Goal: Task Accomplishment & Management: Manage account settings

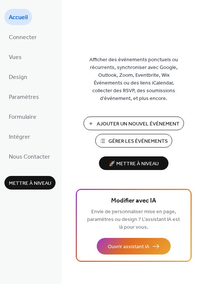
click at [150, 143] on span "Gérer les Événements" at bounding box center [138, 141] width 59 height 8
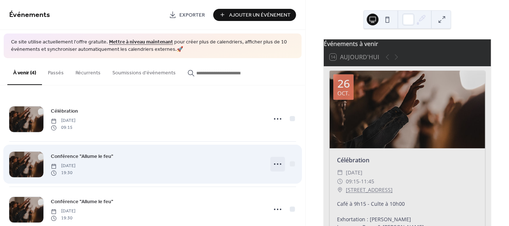
click at [279, 164] on icon at bounding box center [278, 164] width 12 height 12
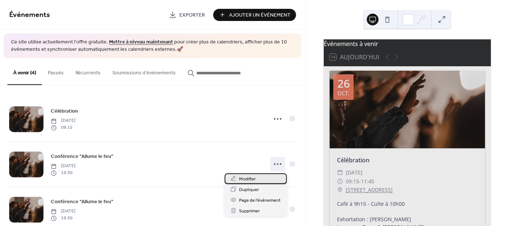
click at [272, 177] on div "Modifier" at bounding box center [256, 179] width 62 height 11
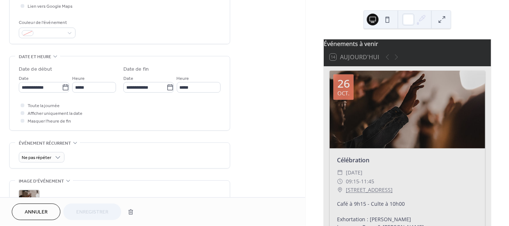
scroll to position [253, 0]
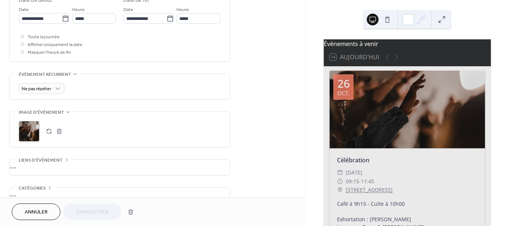
click at [49, 133] on button "button" at bounding box center [49, 131] width 10 height 10
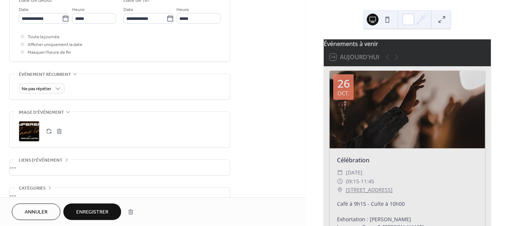
click at [102, 210] on span "Enregistrer" at bounding box center [92, 213] width 32 height 8
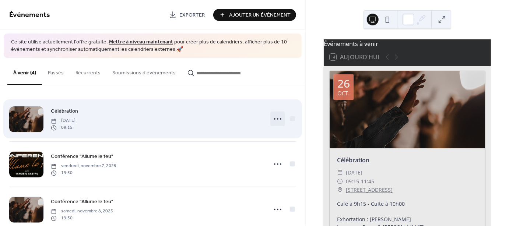
click at [279, 120] on icon at bounding box center [278, 119] width 12 height 12
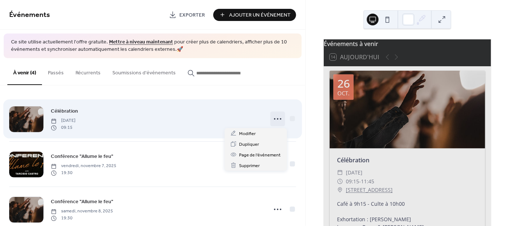
click at [279, 121] on icon at bounding box center [278, 119] width 12 height 12
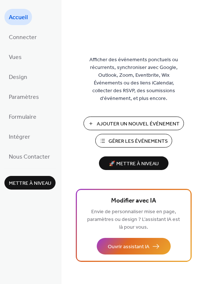
click at [140, 141] on span "Gérer les Événements" at bounding box center [138, 141] width 59 height 8
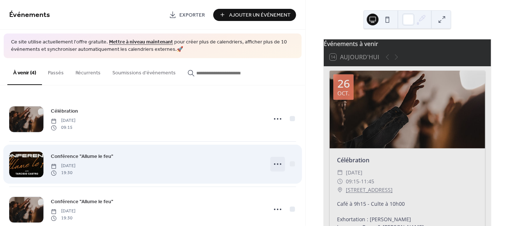
click at [279, 164] on icon at bounding box center [278, 164] width 12 height 12
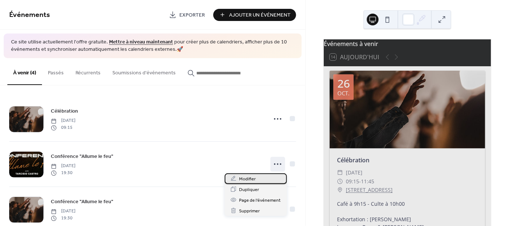
click at [256, 181] on div "Modifier" at bounding box center [256, 179] width 62 height 11
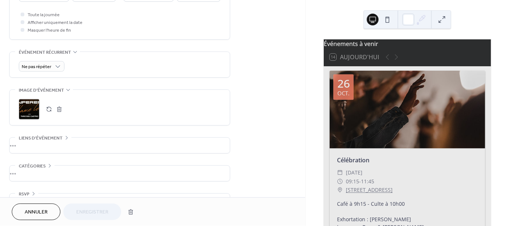
scroll to position [276, 0]
click at [32, 113] on div ";" at bounding box center [29, 108] width 21 height 21
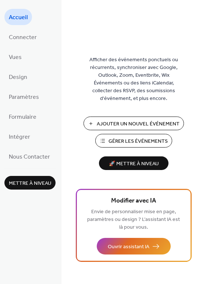
click at [133, 142] on span "Gérer les Événements" at bounding box center [138, 141] width 59 height 8
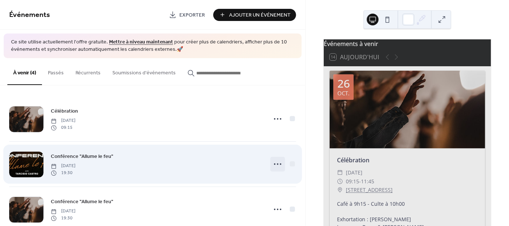
click at [280, 163] on icon at bounding box center [278, 164] width 12 height 12
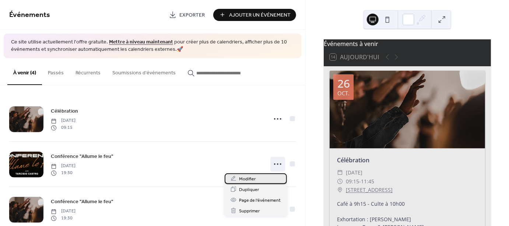
click at [262, 181] on div "Modifier" at bounding box center [256, 179] width 62 height 11
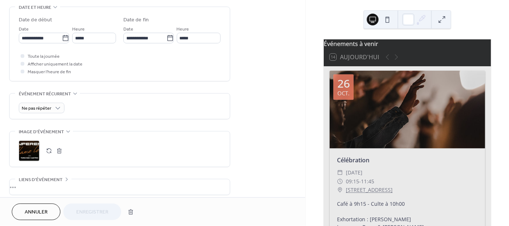
scroll to position [253, 0]
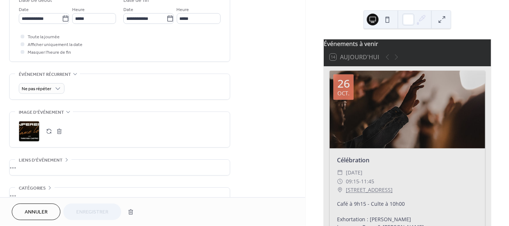
click at [66, 114] on icon at bounding box center [68, 112] width 6 height 6
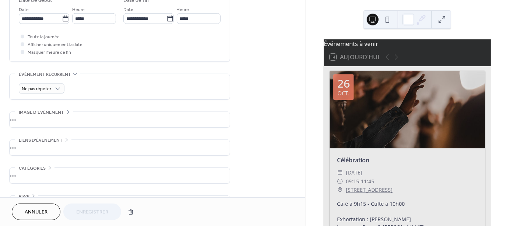
click at [66, 114] on icon at bounding box center [68, 112] width 6 height 6
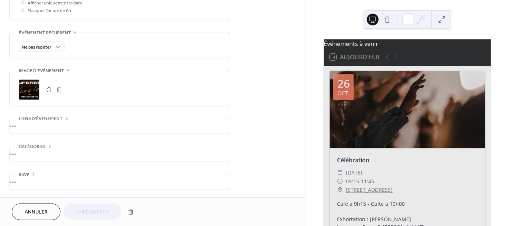
scroll to position [44, 0]
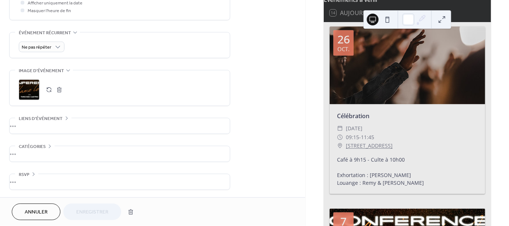
click at [47, 90] on button "button" at bounding box center [49, 90] width 10 height 10
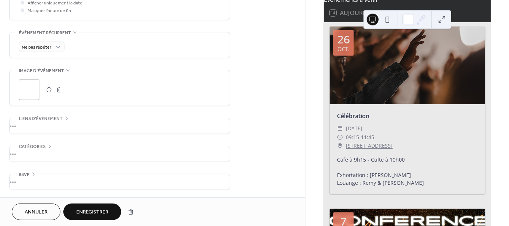
click at [91, 210] on span "Enregistrer" at bounding box center [92, 213] width 32 height 8
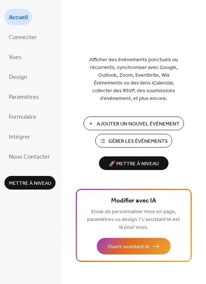
click at [151, 141] on span "Gérer les Événements" at bounding box center [138, 141] width 59 height 8
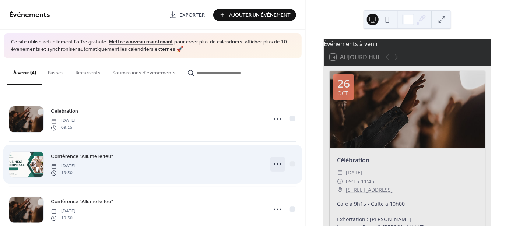
click at [280, 161] on icon at bounding box center [278, 164] width 12 height 12
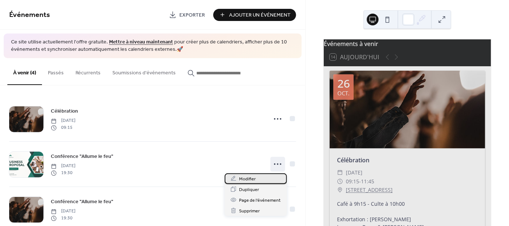
click at [266, 178] on div "Modifier" at bounding box center [256, 179] width 62 height 11
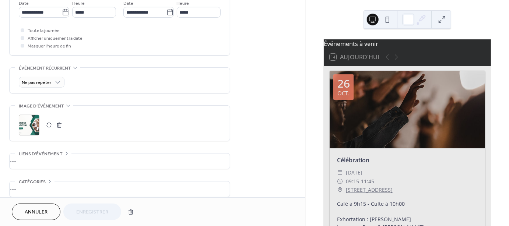
scroll to position [298, 0]
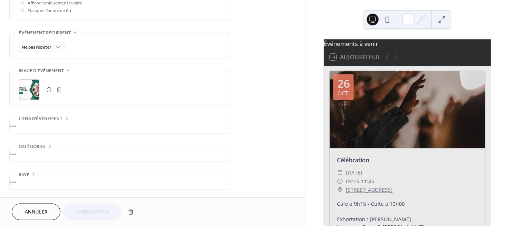
click at [37, 92] on div ";" at bounding box center [29, 90] width 21 height 21
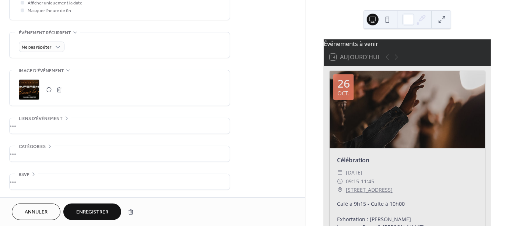
click at [107, 215] on span "Enregistrer" at bounding box center [92, 213] width 32 height 8
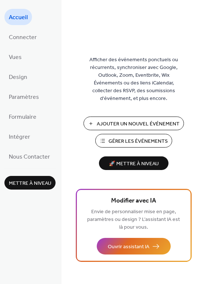
click at [122, 144] on span "Gérer les Événements" at bounding box center [138, 141] width 59 height 8
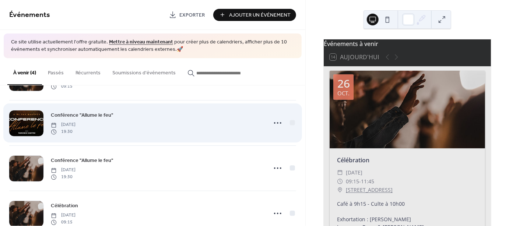
scroll to position [62, 0]
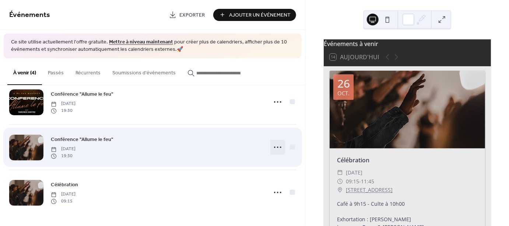
click at [279, 150] on icon at bounding box center [278, 147] width 12 height 12
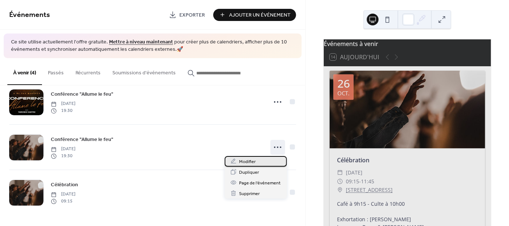
click at [266, 162] on div "Modifier" at bounding box center [256, 161] width 62 height 11
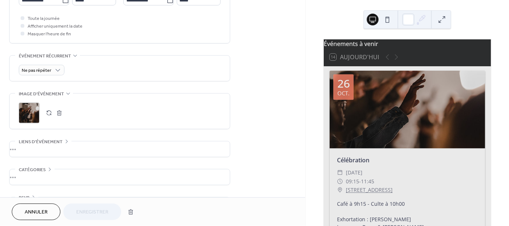
scroll to position [276, 0]
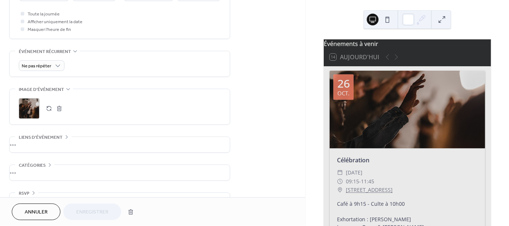
click at [32, 110] on div ";" at bounding box center [29, 108] width 21 height 21
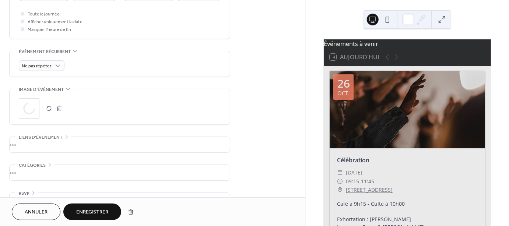
click at [99, 215] on span "Enregistrer" at bounding box center [92, 213] width 32 height 8
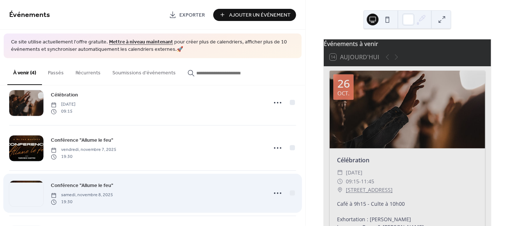
scroll to position [39, 0]
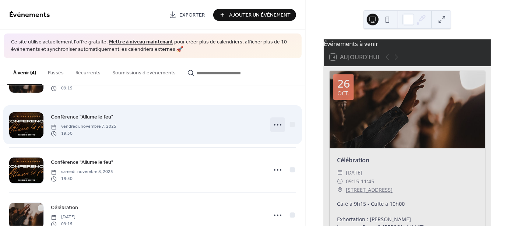
click at [282, 126] on icon at bounding box center [278, 125] width 12 height 12
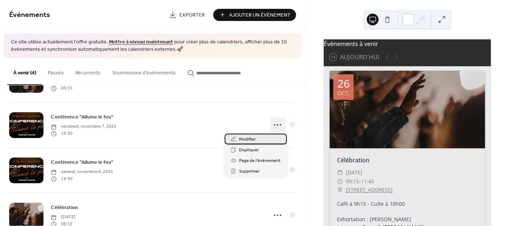
click at [269, 142] on div "Modifier" at bounding box center [256, 139] width 62 height 11
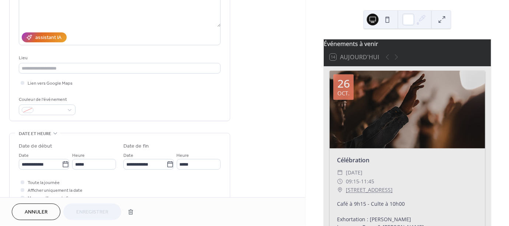
scroll to position [115, 0]
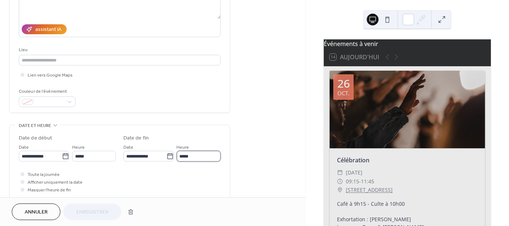
click at [207, 161] on input "*****" at bounding box center [199, 156] width 44 height 11
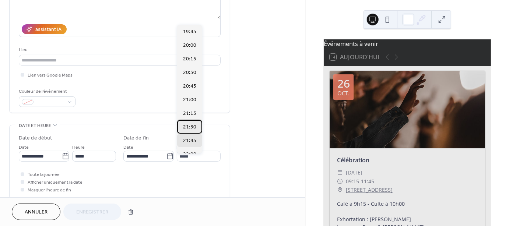
click at [187, 121] on div "21:30" at bounding box center [189, 127] width 25 height 14
type input "*****"
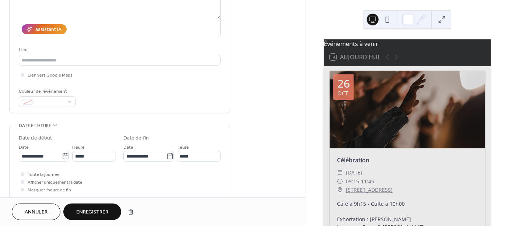
click at [108, 212] on span "Enregistrer" at bounding box center [92, 213] width 32 height 8
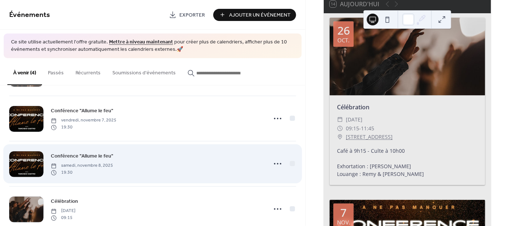
scroll to position [62, 0]
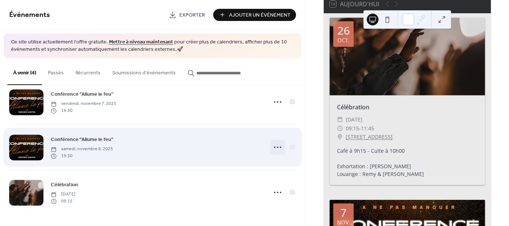
click at [280, 148] on icon at bounding box center [278, 147] width 12 height 12
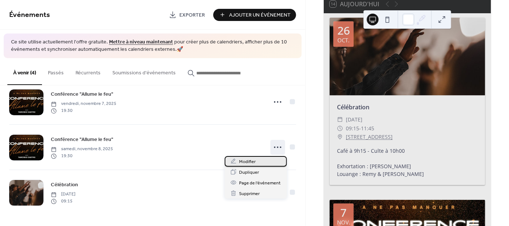
click at [269, 158] on div "Modifier" at bounding box center [256, 161] width 62 height 11
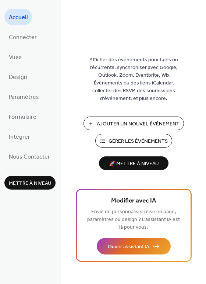
click at [122, 145] on span "Gérer les Événements" at bounding box center [138, 141] width 59 height 8
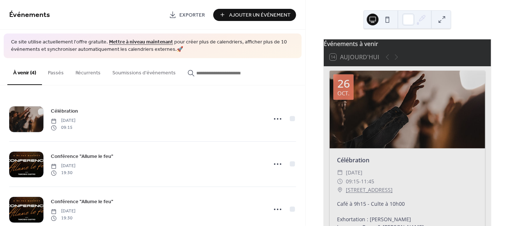
click at [258, 19] on span "Ajouter Un Événement" at bounding box center [260, 15] width 62 height 8
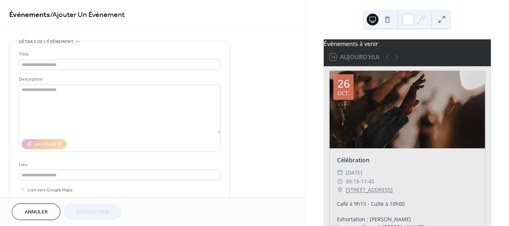
click at [43, 212] on span "Annuler" at bounding box center [36, 213] width 23 height 8
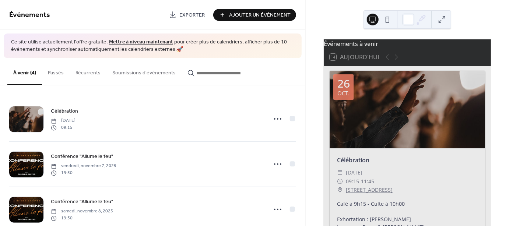
scroll to position [62, 0]
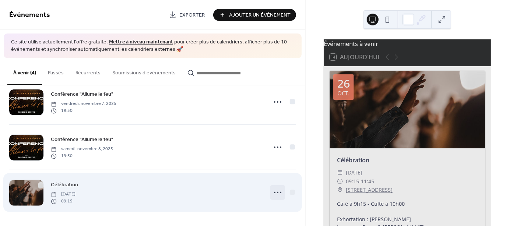
click at [279, 195] on icon at bounding box center [278, 193] width 12 height 12
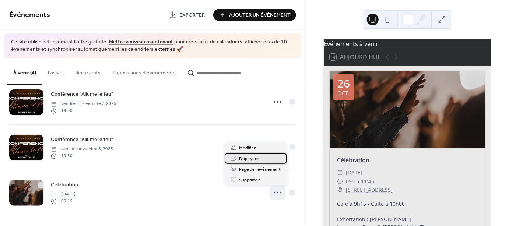
click at [262, 160] on div "Dupliquer" at bounding box center [256, 158] width 62 height 11
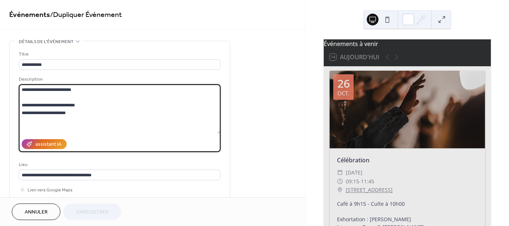
drag, startPoint x: 87, startPoint y: 108, endPoint x: 48, endPoint y: 109, distance: 39.4
click at [48, 109] on textarea "**********" at bounding box center [120, 108] width 202 height 49
drag, startPoint x: 82, startPoint y: 115, endPoint x: 42, endPoint y: 116, distance: 39.8
click at [42, 116] on textarea "**********" at bounding box center [120, 108] width 202 height 49
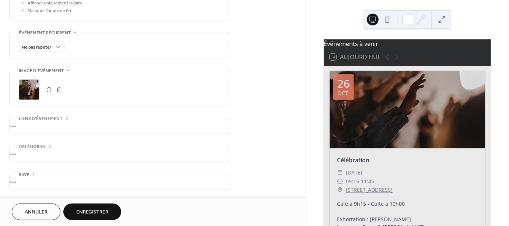
scroll to position [298, 0]
type textarea "**********"
click at [52, 49] on div "Ne pas répéter" at bounding box center [42, 47] width 46 height 11
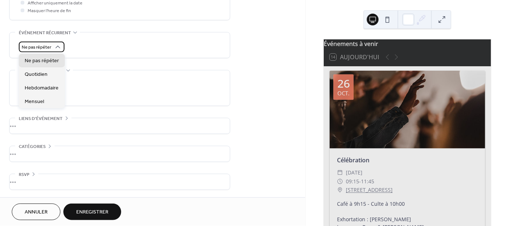
click at [58, 46] on icon at bounding box center [57, 46] width 7 height 7
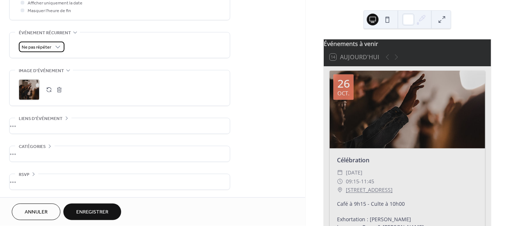
click at [52, 48] on div "Ne pas répéter" at bounding box center [42, 47] width 46 height 11
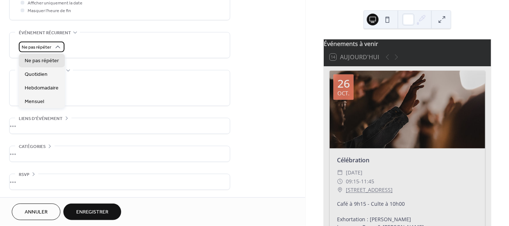
click at [57, 46] on icon at bounding box center [58, 47] width 5 height 3
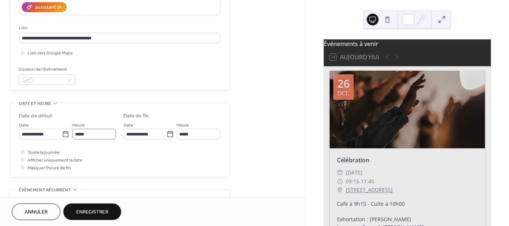
scroll to position [114, 0]
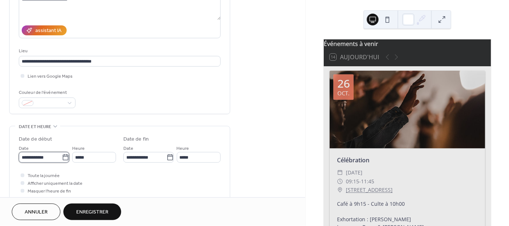
click at [37, 161] on input "**********" at bounding box center [40, 157] width 43 height 11
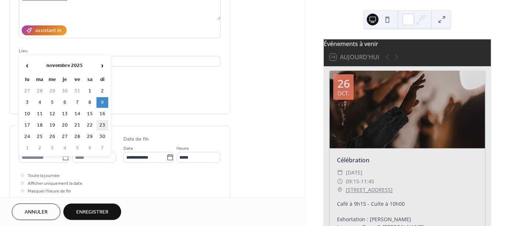
click at [102, 124] on td "23" at bounding box center [103, 125] width 12 height 11
type input "**********"
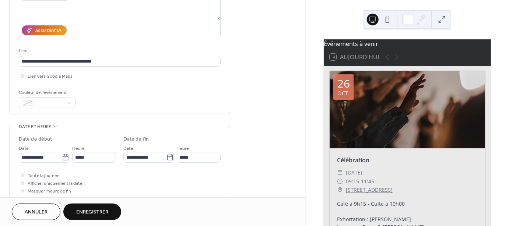
click at [80, 214] on span "Enregistrer" at bounding box center [92, 213] width 32 height 8
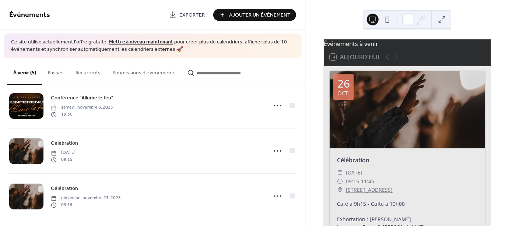
scroll to position [108, 0]
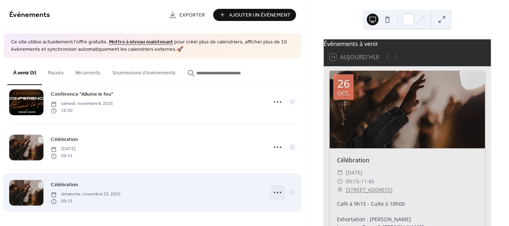
click at [279, 192] on icon at bounding box center [278, 193] width 12 height 12
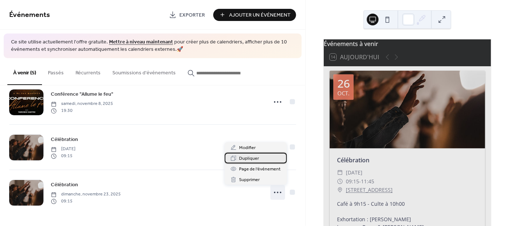
click at [257, 160] on span "Dupliquer" at bounding box center [250, 159] width 20 height 8
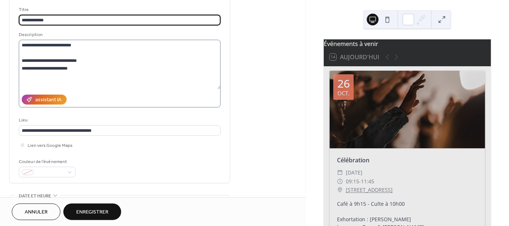
scroll to position [92, 0]
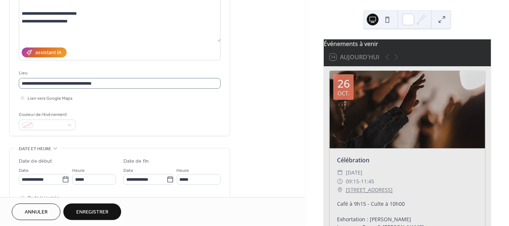
type input "**********"
click at [114, 85] on input "**********" at bounding box center [120, 83] width 202 height 11
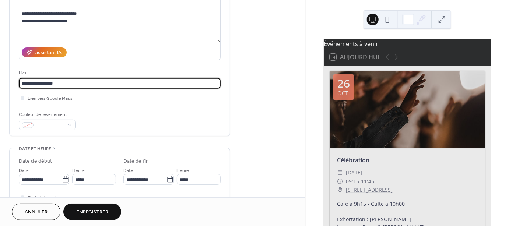
drag, startPoint x: 82, startPoint y: 87, endPoint x: -28, endPoint y: 85, distance: 109.8
click at [19, 85] on input "**********" at bounding box center [120, 83] width 202 height 11
type input "**********"
click at [193, 117] on div "Couleur de l'événement" at bounding box center [120, 121] width 202 height 20
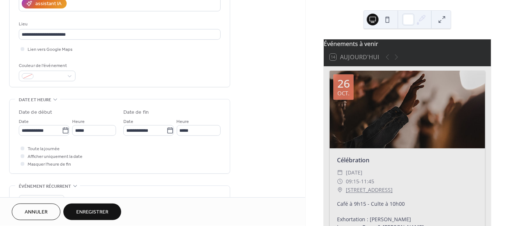
scroll to position [161, 0]
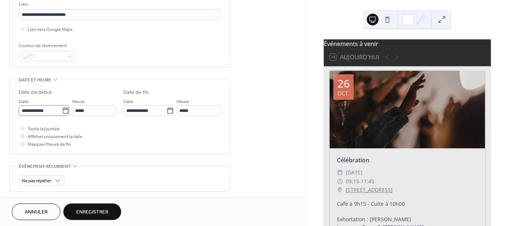
click at [66, 115] on icon at bounding box center [65, 110] width 7 height 7
click at [62, 116] on input "**********" at bounding box center [40, 110] width 43 height 11
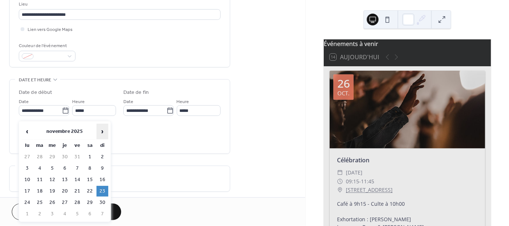
click at [105, 132] on span "›" at bounding box center [102, 131] width 11 height 15
click at [103, 165] on td "7" at bounding box center [103, 168] width 12 height 11
type input "**********"
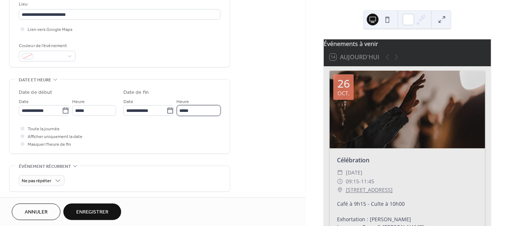
click at [212, 116] on input "*****" at bounding box center [199, 110] width 44 height 11
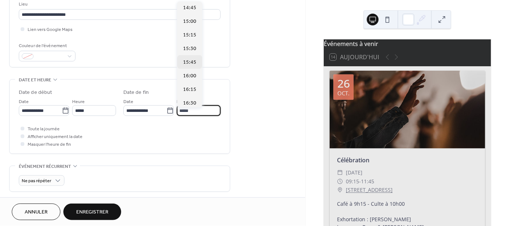
scroll to position [299, 0]
click at [192, 66] on span "16:00" at bounding box center [189, 64] width 13 height 8
type input "*****"
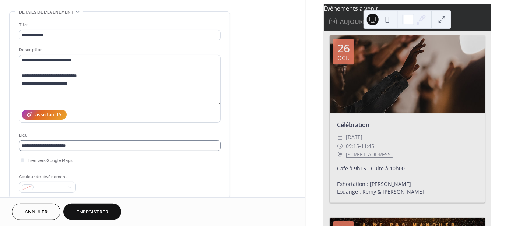
scroll to position [0, 0]
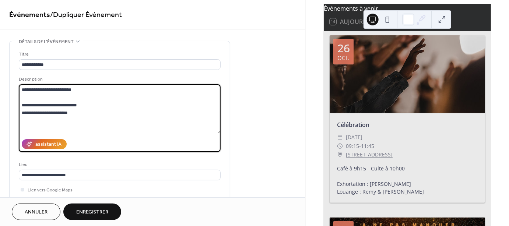
drag, startPoint x: 58, startPoint y: 114, endPoint x: 16, endPoint y: 109, distance: 42.7
click at [19, 109] on textarea "**********" at bounding box center [120, 108] width 202 height 49
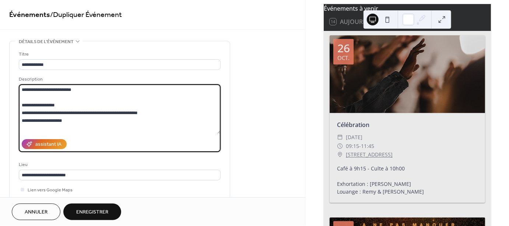
type textarea "**********"
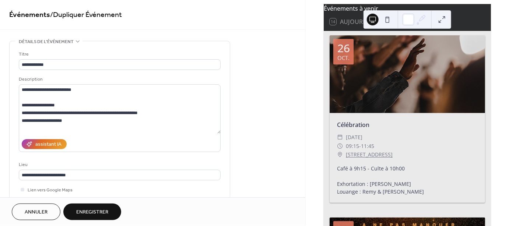
click at [92, 210] on span "Enregistrer" at bounding box center [92, 213] width 32 height 8
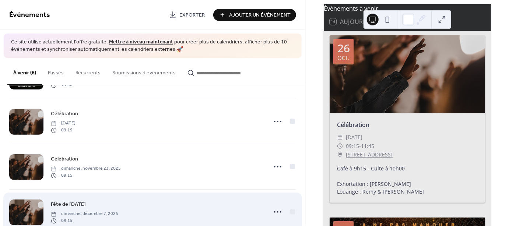
scroll to position [153, 0]
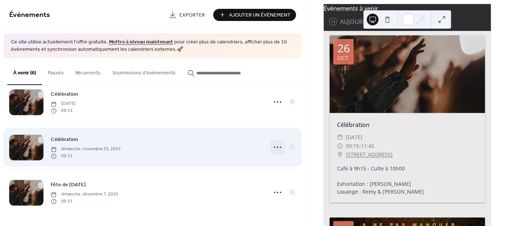
click at [279, 147] on icon at bounding box center [278, 147] width 12 height 12
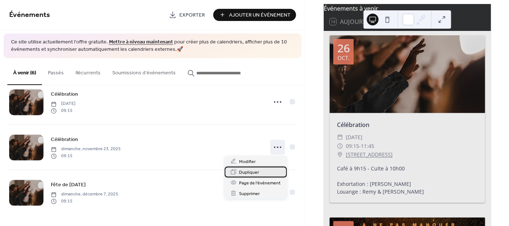
click at [273, 167] on div "Dupliquer" at bounding box center [256, 172] width 62 height 11
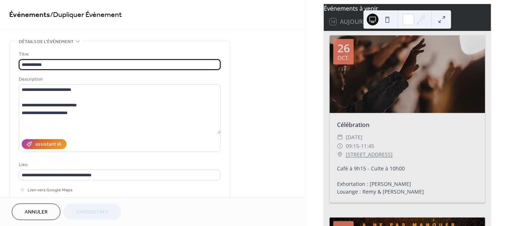
click at [48, 214] on button "Annuler" at bounding box center [36, 212] width 49 height 17
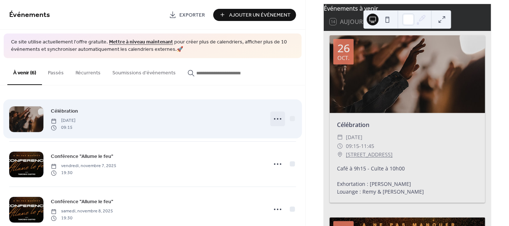
click at [280, 118] on icon at bounding box center [278, 119] width 12 height 12
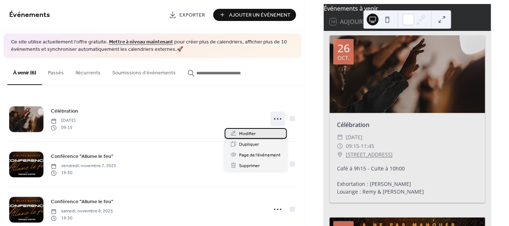
click at [266, 131] on div "Modifier" at bounding box center [256, 133] width 62 height 11
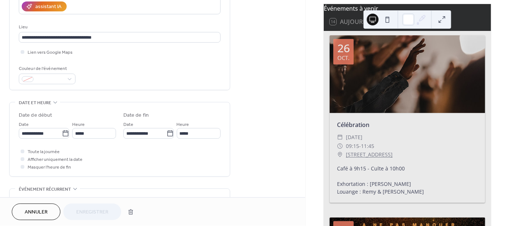
scroll to position [184, 0]
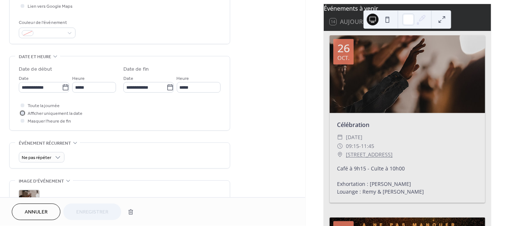
click at [23, 115] on div at bounding box center [23, 113] width 4 height 4
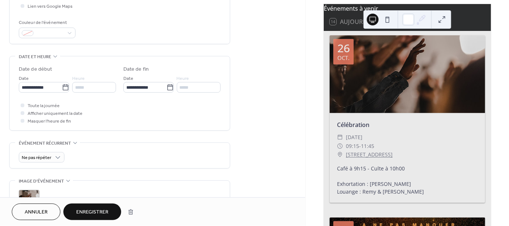
click at [94, 212] on span "Enregistrer" at bounding box center [92, 213] width 32 height 8
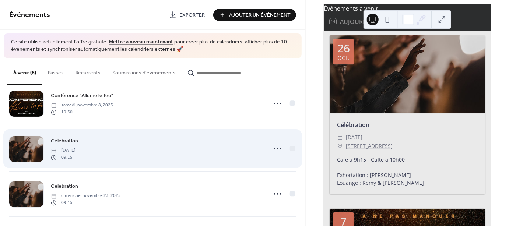
scroll to position [115, 0]
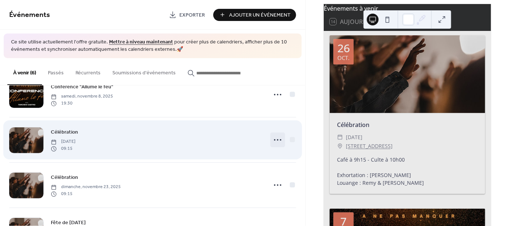
click at [278, 143] on icon at bounding box center [278, 140] width 12 height 12
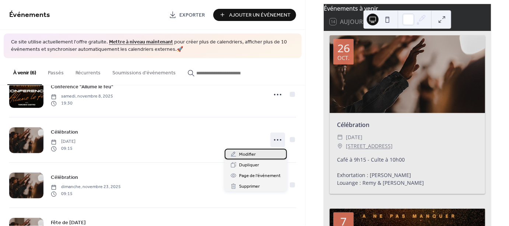
click at [258, 158] on div "Modifier" at bounding box center [256, 154] width 62 height 11
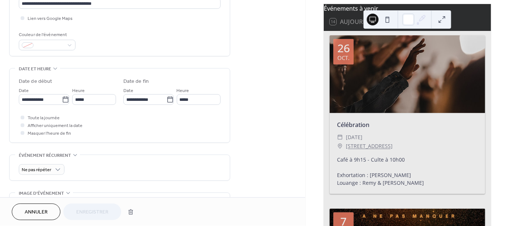
scroll to position [184, 0]
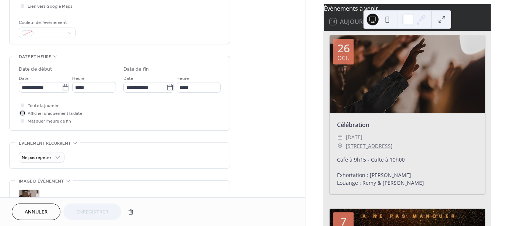
click at [22, 115] on div at bounding box center [23, 113] width 4 height 4
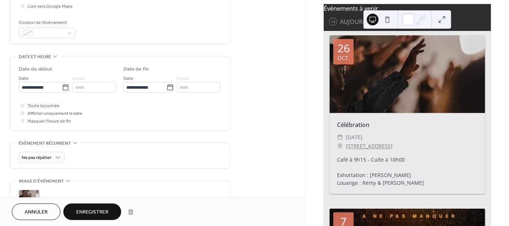
click at [98, 212] on span "Enregistrer" at bounding box center [92, 213] width 32 height 8
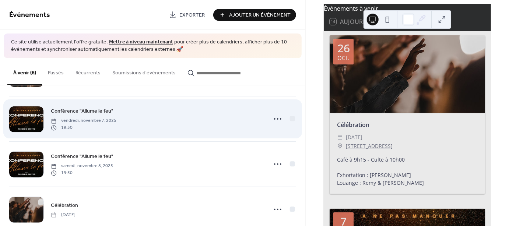
scroll to position [46, 0]
click at [279, 119] on icon at bounding box center [278, 119] width 12 height 12
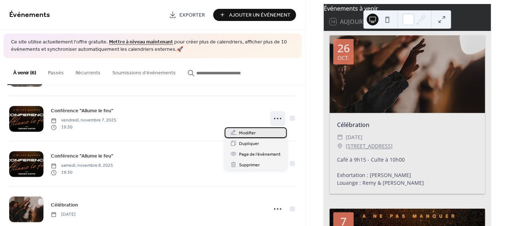
click at [265, 133] on div "Modifier" at bounding box center [256, 132] width 62 height 11
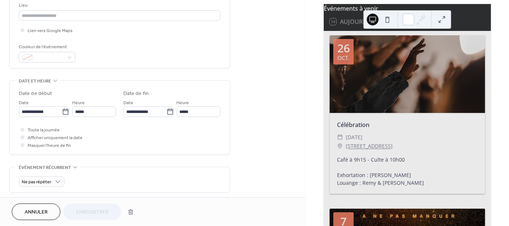
scroll to position [161, 0]
click at [21, 148] on div at bounding box center [22, 143] width 7 height 7
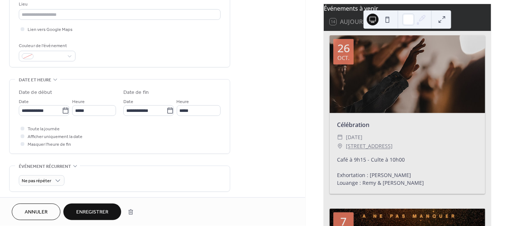
click at [88, 212] on span "Enregistrer" at bounding box center [92, 213] width 32 height 8
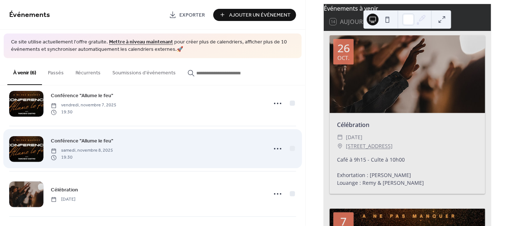
scroll to position [69, 0]
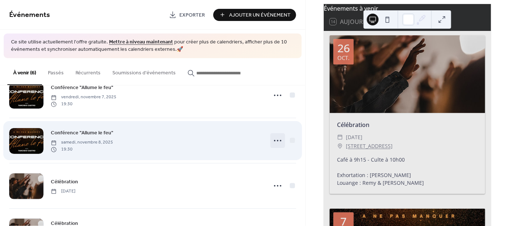
click at [282, 141] on icon at bounding box center [278, 141] width 12 height 12
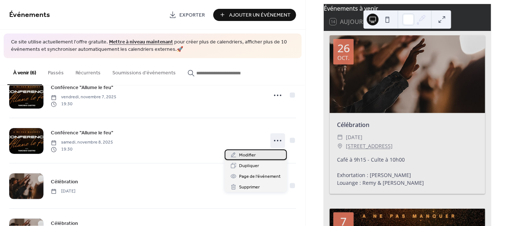
click at [263, 153] on div "Modifier" at bounding box center [256, 155] width 62 height 11
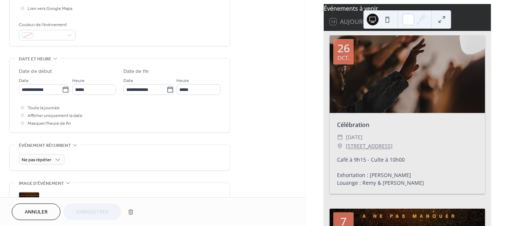
scroll to position [184, 0]
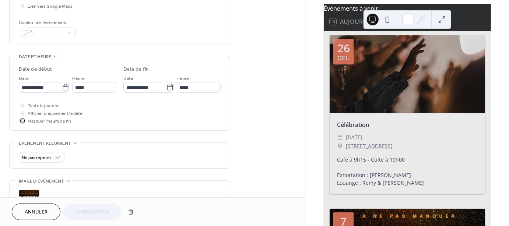
click at [27, 125] on label "Masquer l'heure de fin" at bounding box center [45, 121] width 52 height 8
click at [102, 210] on span "Enregistrer" at bounding box center [92, 213] width 32 height 8
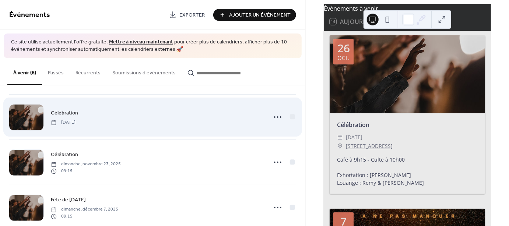
scroll to position [153, 0]
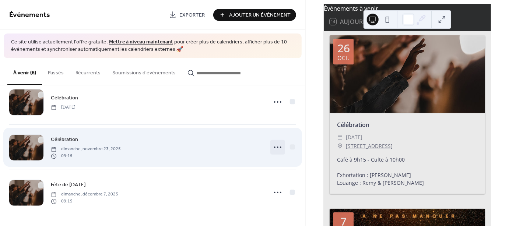
click at [279, 148] on icon at bounding box center [278, 147] width 12 height 12
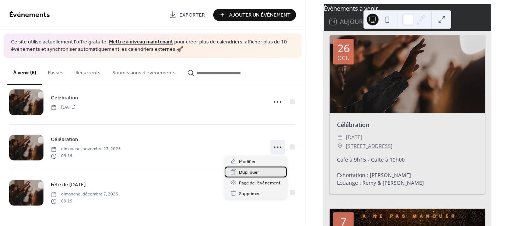
click at [260, 172] on div "Dupliquer" at bounding box center [256, 172] width 62 height 11
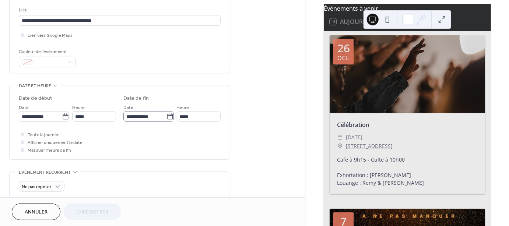
scroll to position [161, 0]
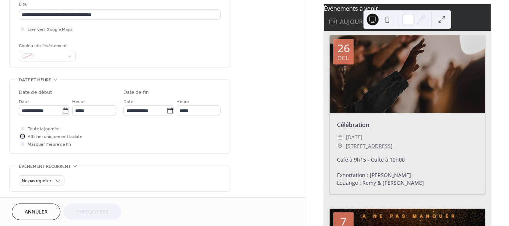
click at [24, 138] on div at bounding box center [23, 136] width 4 height 4
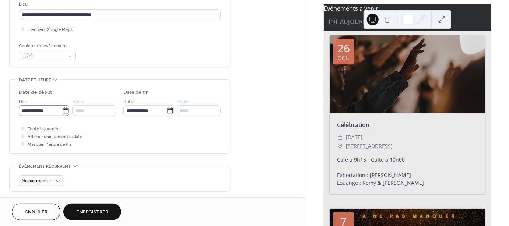
drag, startPoint x: 64, startPoint y: 114, endPoint x: 61, endPoint y: 118, distance: 4.5
click at [63, 114] on icon at bounding box center [65, 110] width 7 height 7
click at [62, 114] on input "**********" at bounding box center [40, 110] width 43 height 11
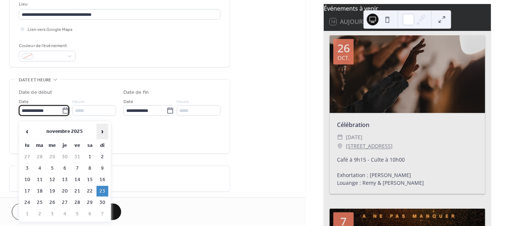
click at [104, 132] on span "›" at bounding box center [102, 131] width 11 height 15
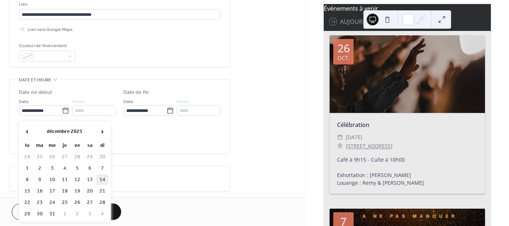
click at [101, 178] on td "14" at bounding box center [103, 180] width 12 height 11
type input "**********"
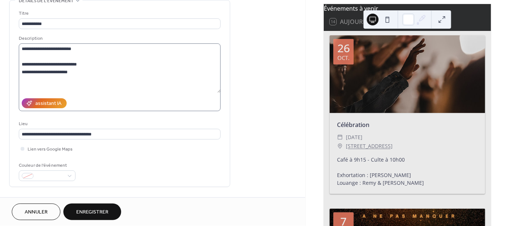
scroll to position [0, 0]
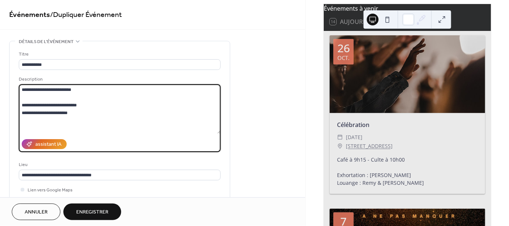
drag, startPoint x: 94, startPoint y: 107, endPoint x: 49, endPoint y: 108, distance: 45.0
click at [49, 108] on textarea "**********" at bounding box center [120, 108] width 202 height 49
drag, startPoint x: 76, startPoint y: 113, endPoint x: 42, endPoint y: 112, distance: 33.9
click at [42, 112] on textarea "**********" at bounding box center [120, 108] width 202 height 49
type textarea "**********"
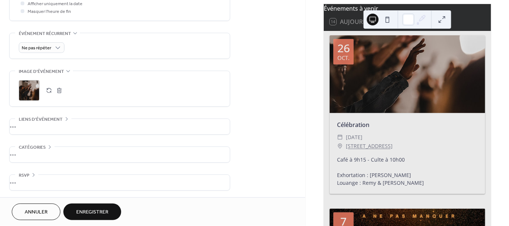
scroll to position [298, 0]
click at [109, 214] on button "Enregistrer" at bounding box center [92, 212] width 58 height 17
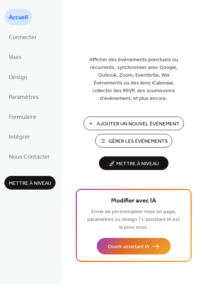
click at [123, 140] on span "Gérer les Événements" at bounding box center [138, 141] width 59 height 8
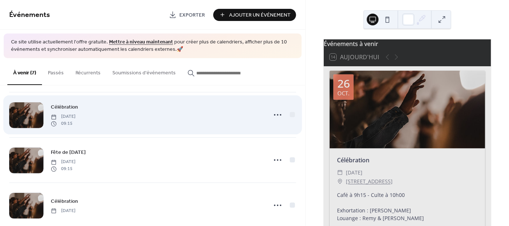
scroll to position [198, 0]
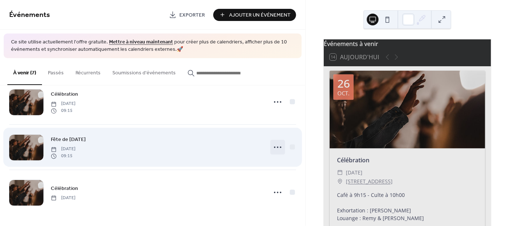
click at [278, 145] on icon at bounding box center [278, 147] width 12 height 12
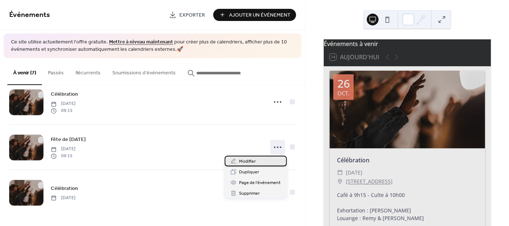
click at [267, 162] on div "Modifier" at bounding box center [256, 161] width 62 height 11
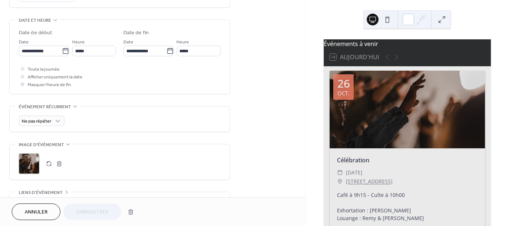
scroll to position [253, 0]
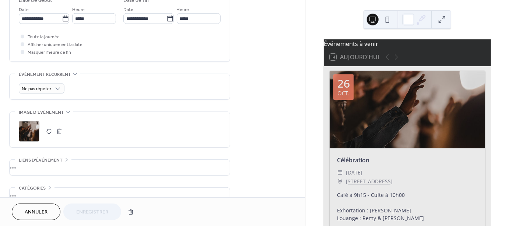
click at [33, 140] on div ";" at bounding box center [29, 131] width 21 height 21
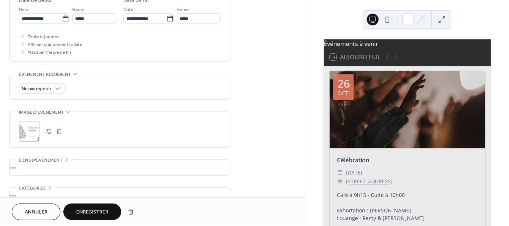
click at [96, 210] on span "Enregistrer" at bounding box center [92, 213] width 32 height 8
